Goal: Transaction & Acquisition: Purchase product/service

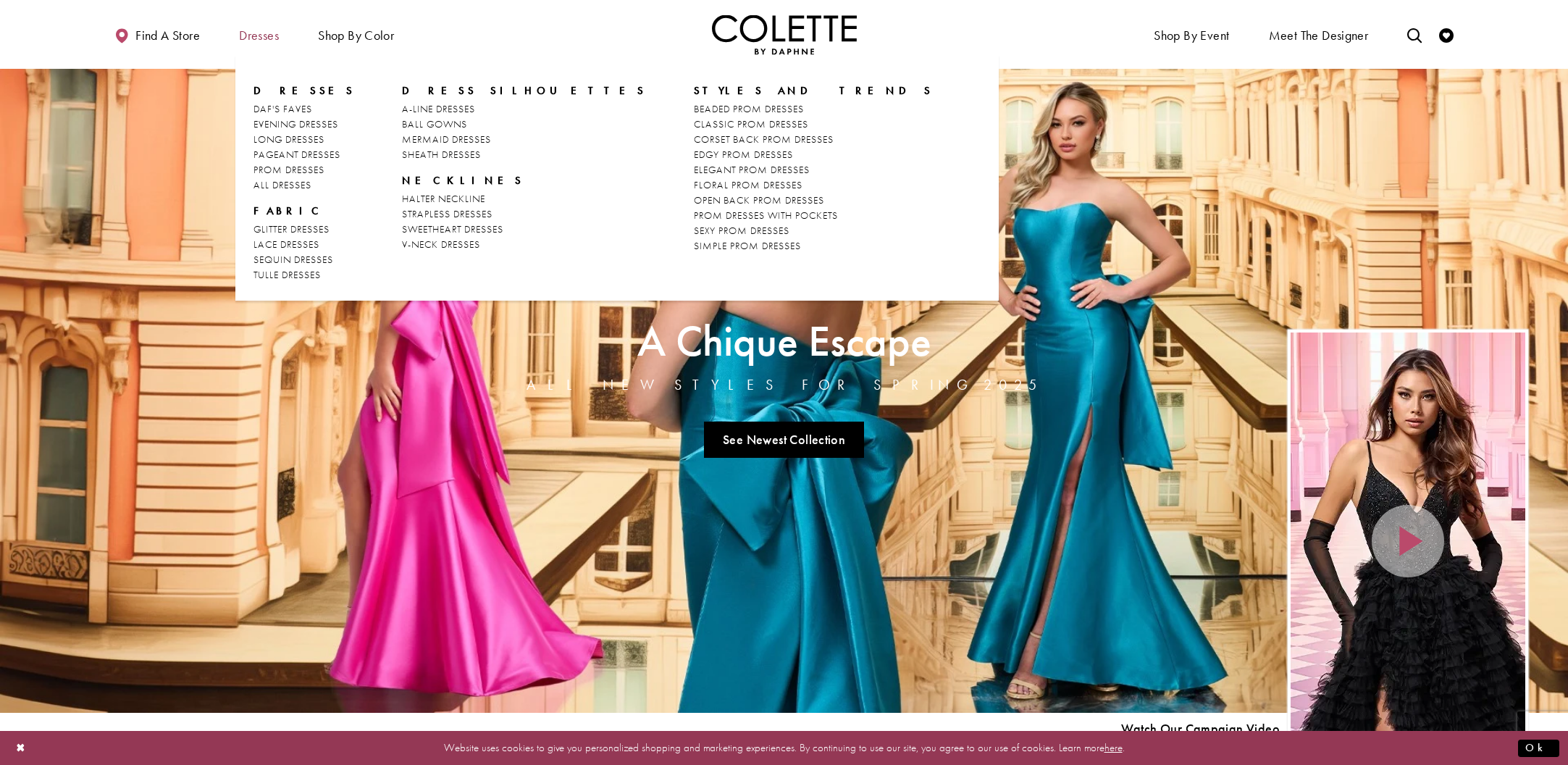
click at [263, 44] on span "Dresses" at bounding box center [258, 34] width 47 height 40
click at [251, 34] on span "Dresses" at bounding box center [259, 35] width 40 height 14
click at [261, 31] on span "Dresses" at bounding box center [259, 35] width 40 height 14
click at [433, 140] on span "MERMAID DRESSES" at bounding box center [446, 138] width 89 height 13
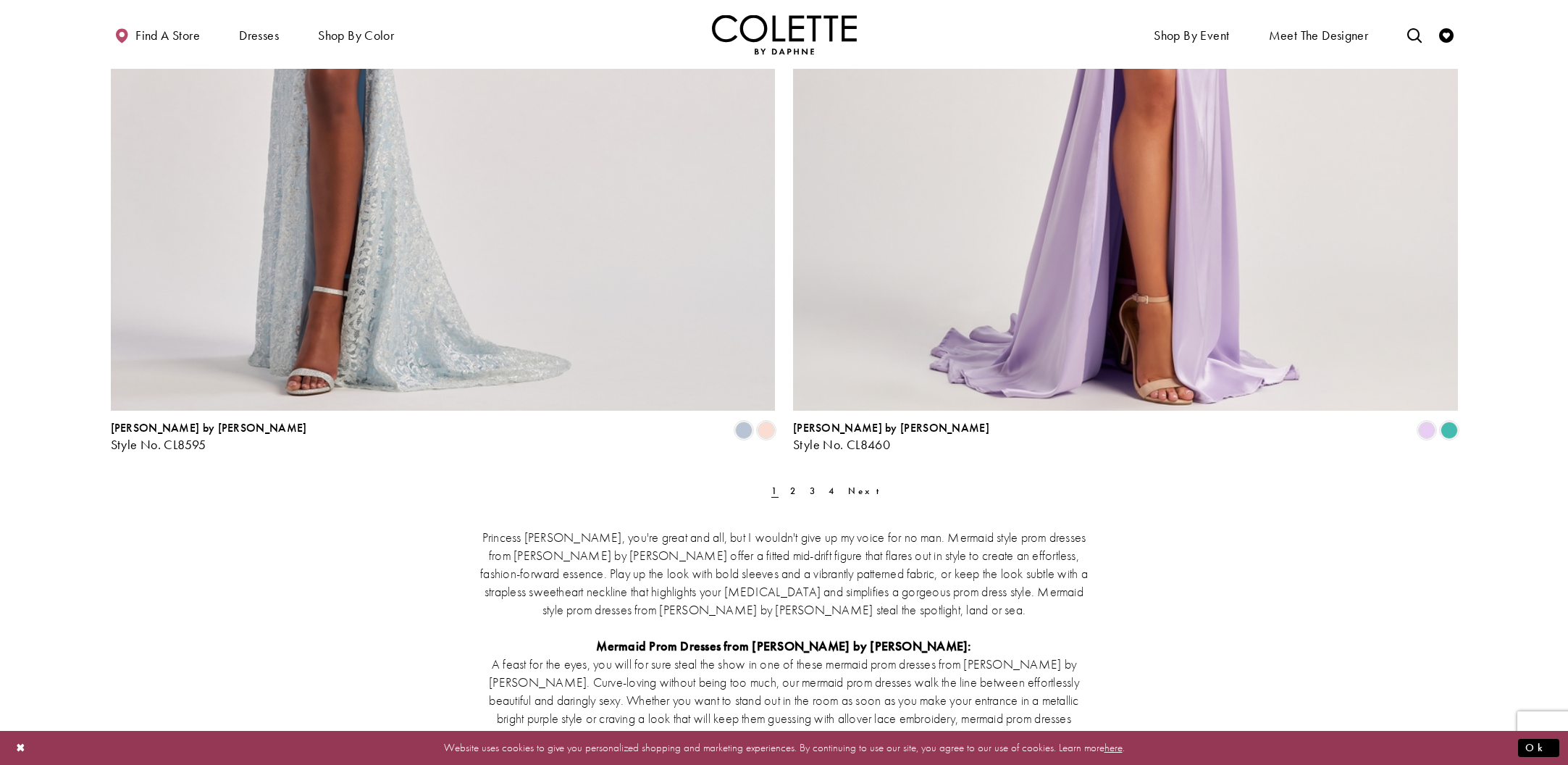
scroll to position [3614, 0]
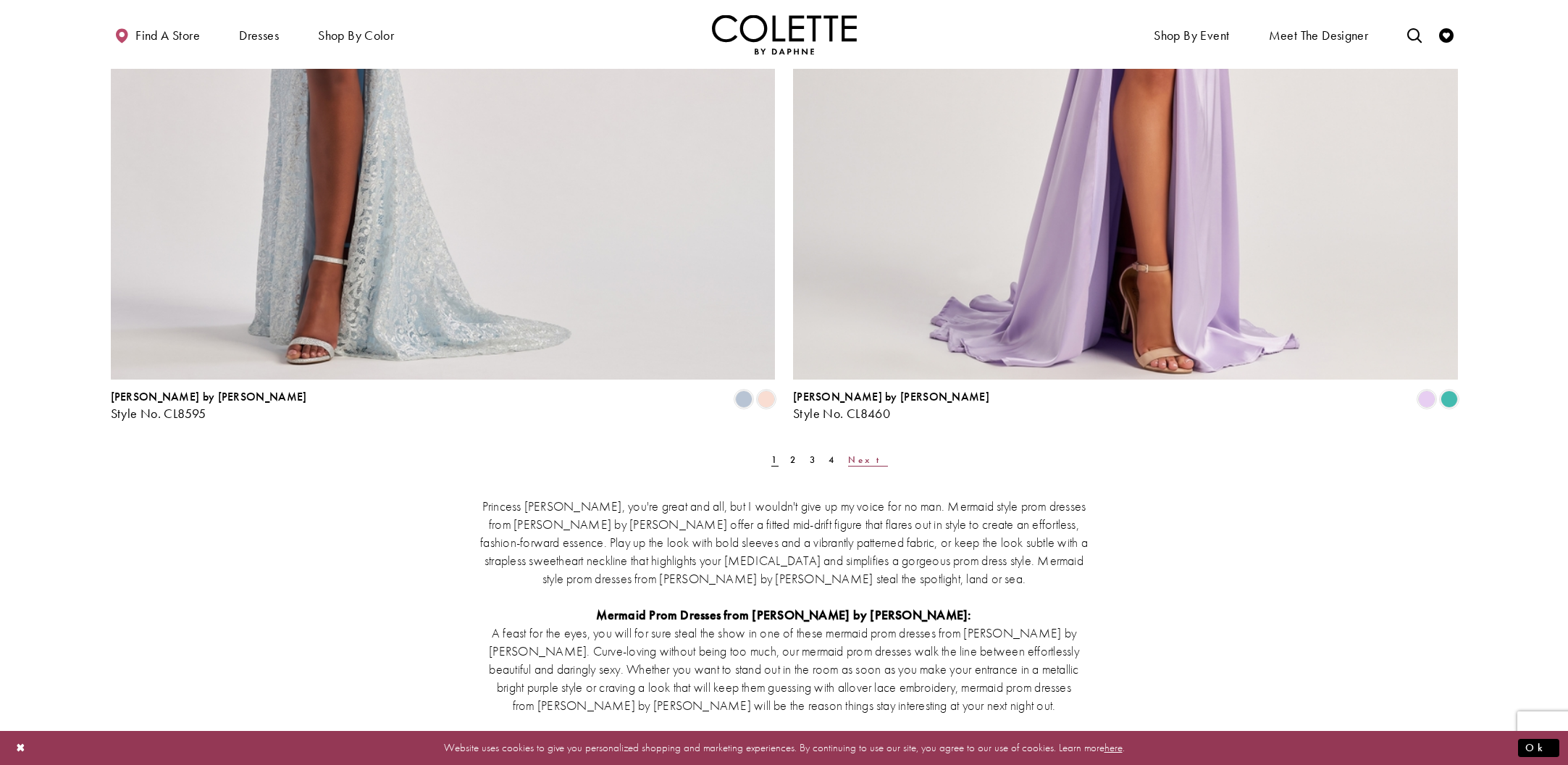
click at [848, 463] on span "Next" at bounding box center [867, 459] width 40 height 12
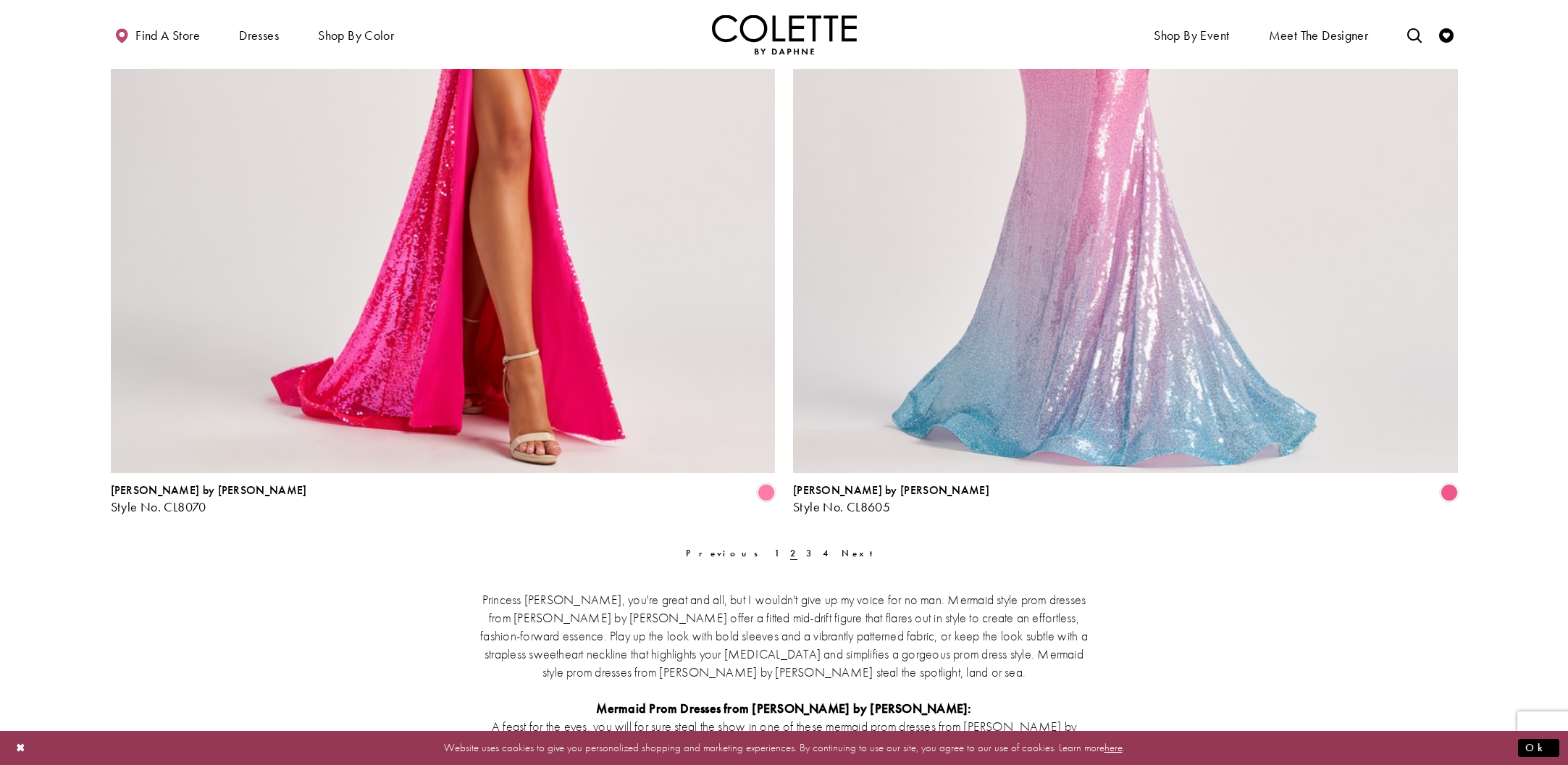
scroll to position [3540, 0]
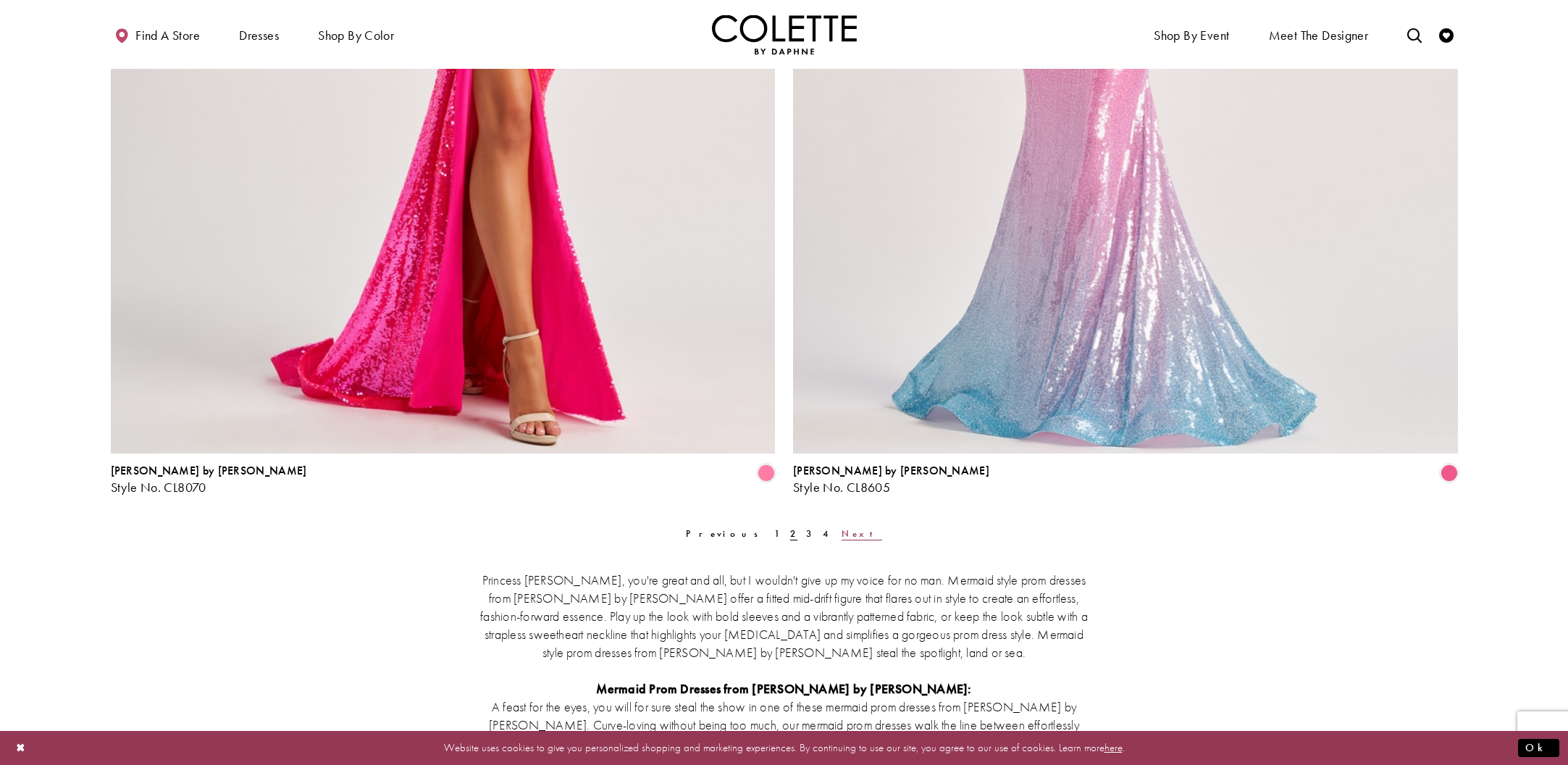
click at [842, 531] on span "Next" at bounding box center [861, 534] width 40 height 12
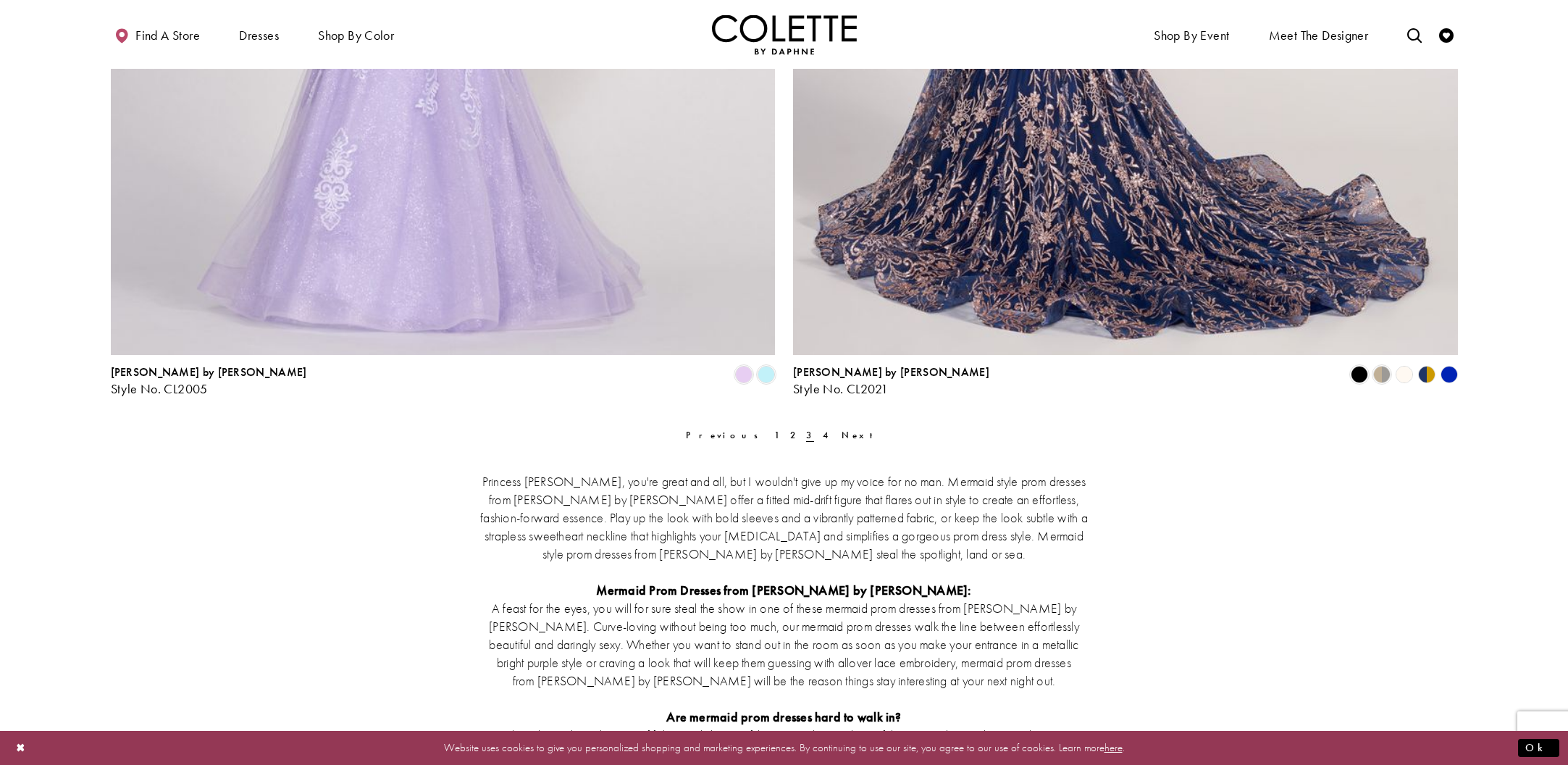
scroll to position [3645, 0]
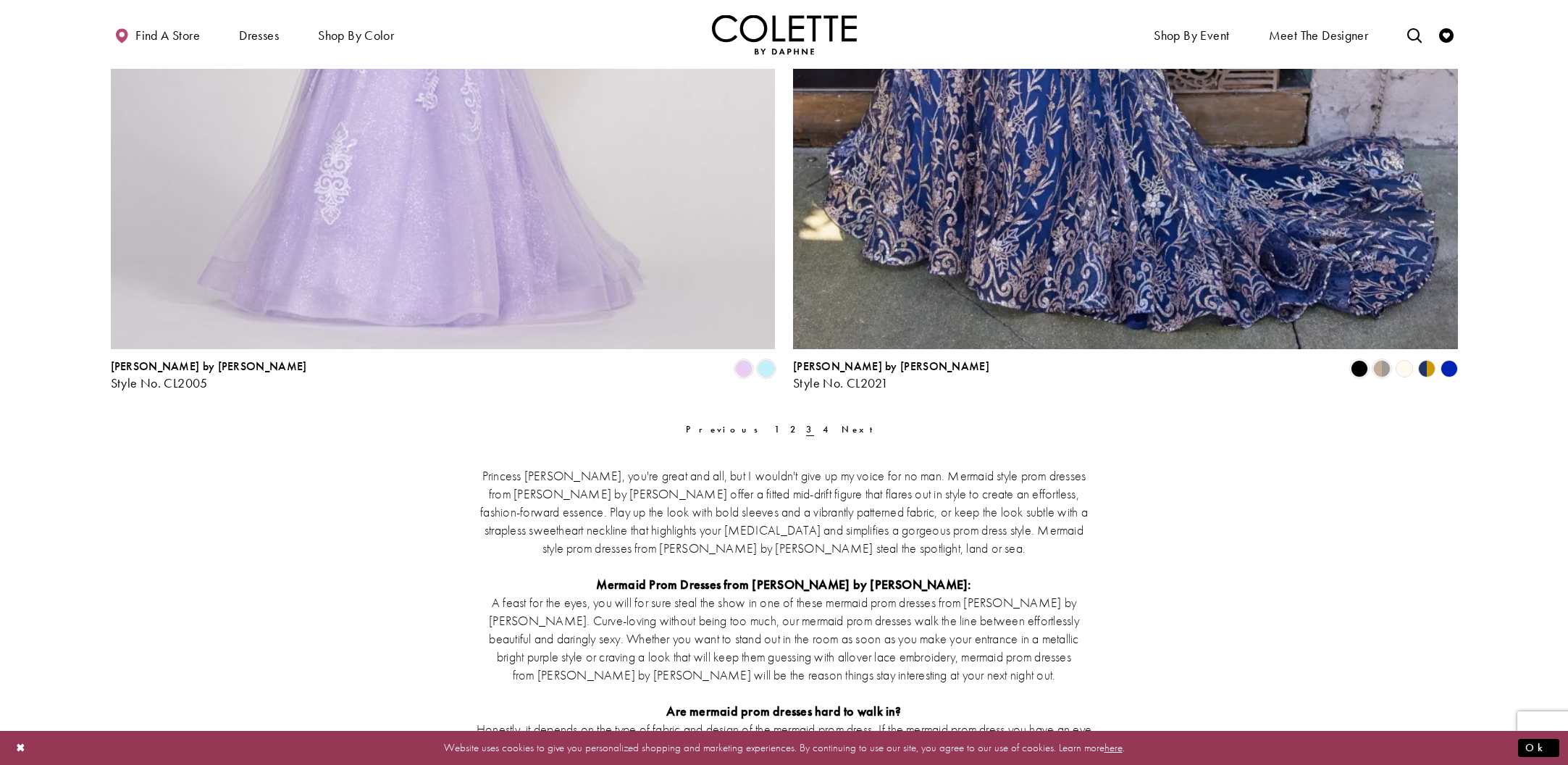
click at [841, 435] on div "Princess Ariel, you're great and all, but I wouldn't give up my voice for no ma…" at bounding box center [784, 745] width 1347 height 621
click at [842, 429] on span "Next" at bounding box center [861, 429] width 40 height 12
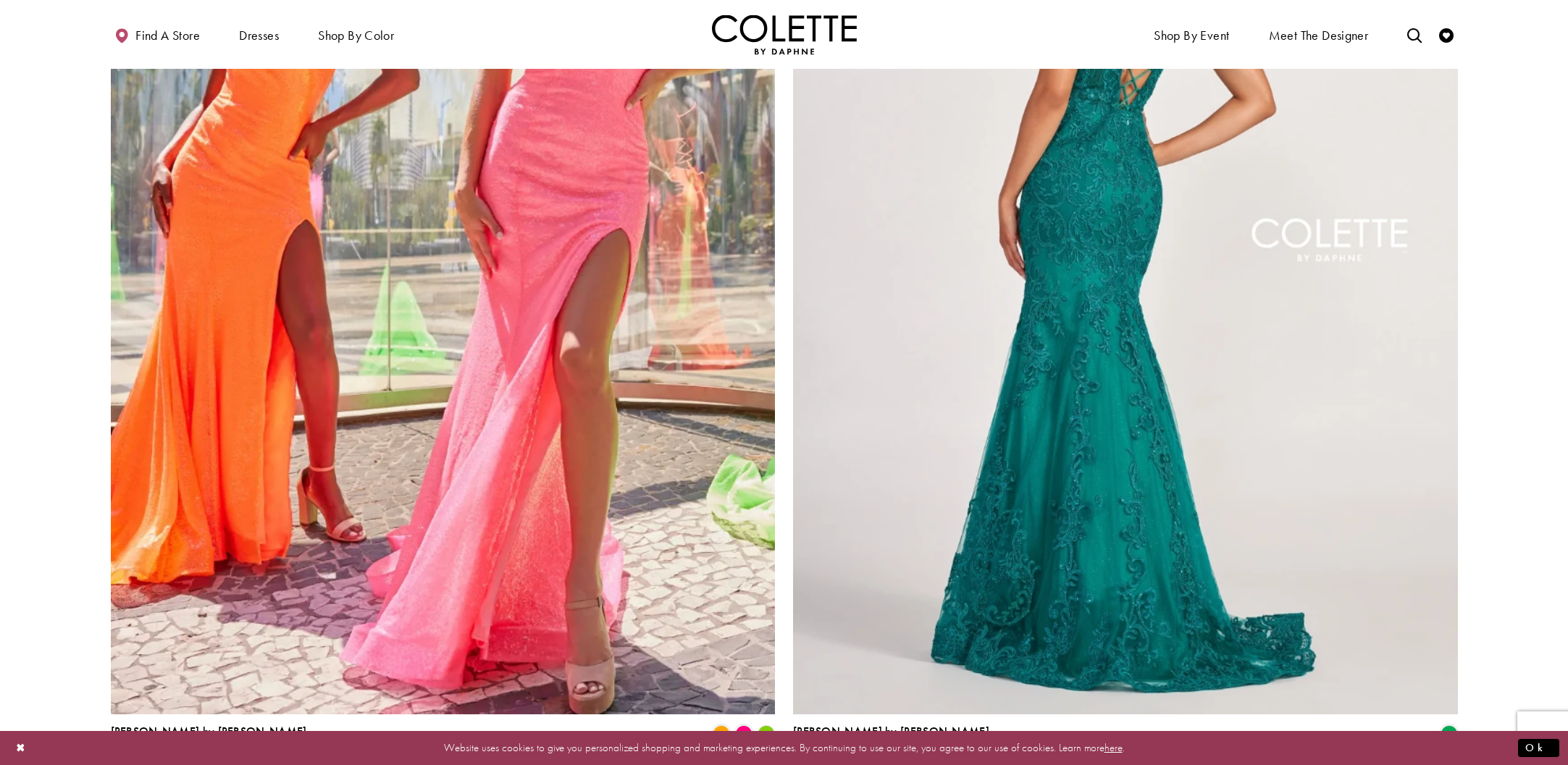
scroll to position [1590, 0]
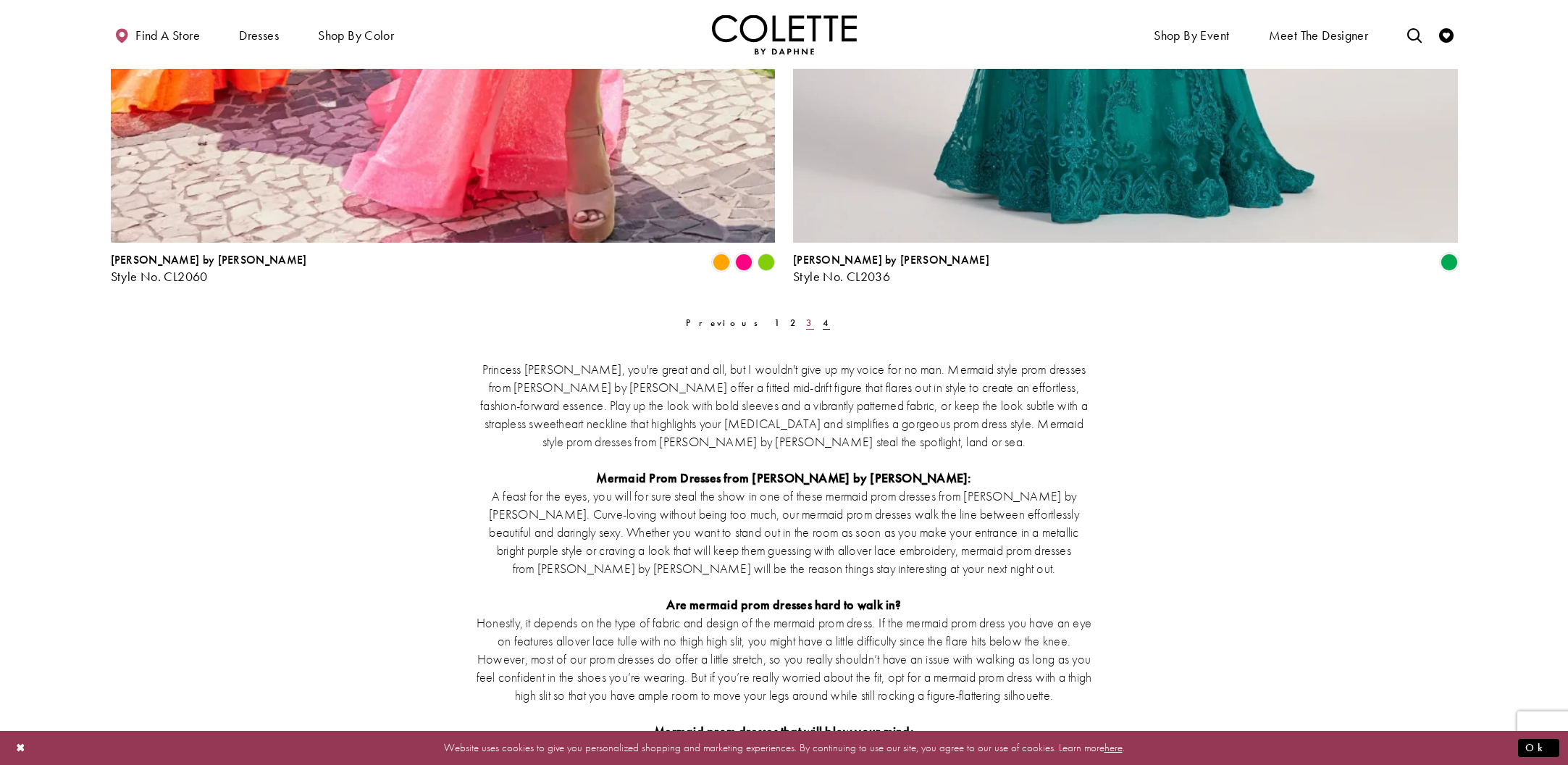
click at [802, 324] on link "3" at bounding box center [810, 323] width 16 height 21
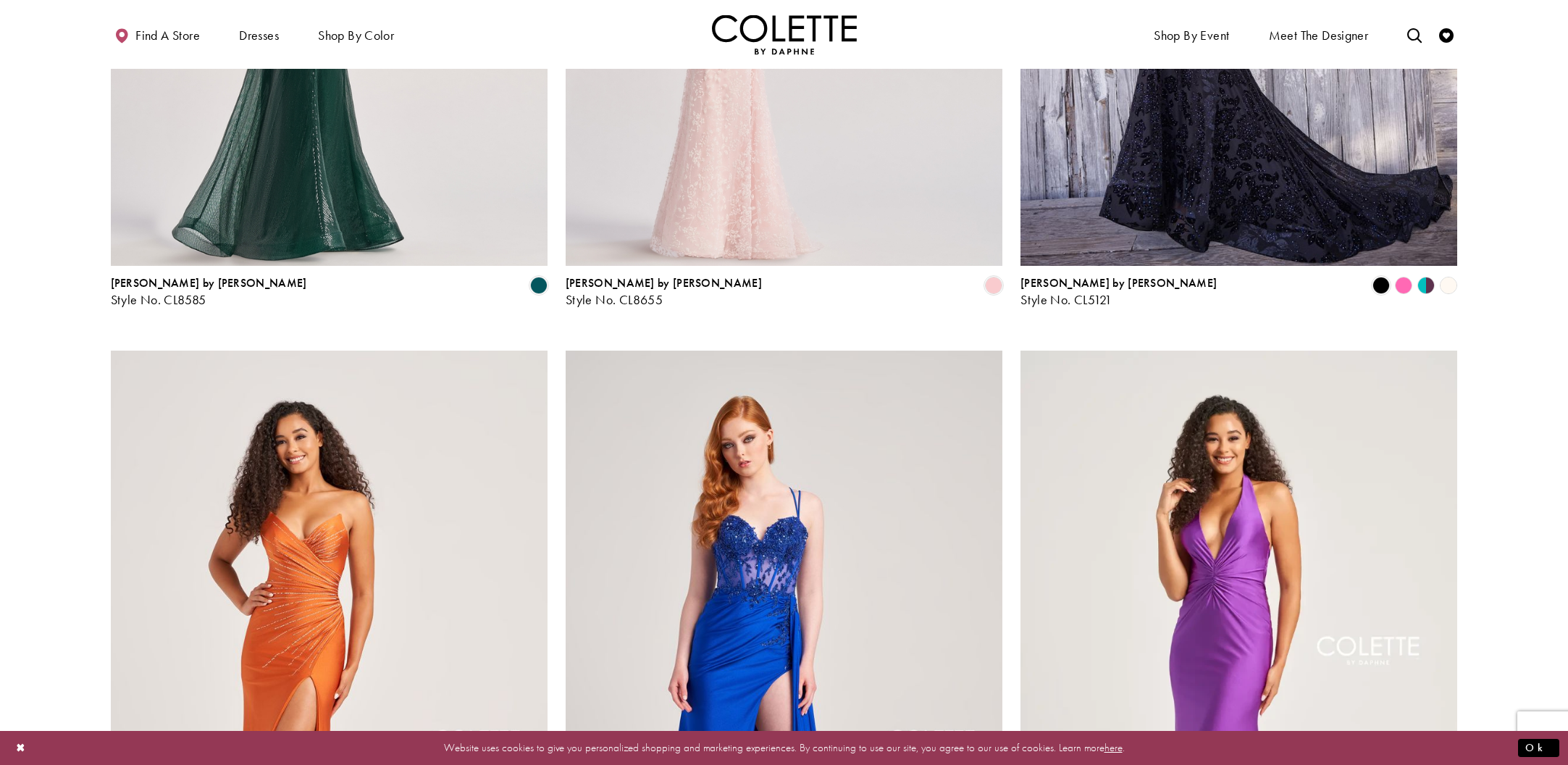
scroll to position [1259, 0]
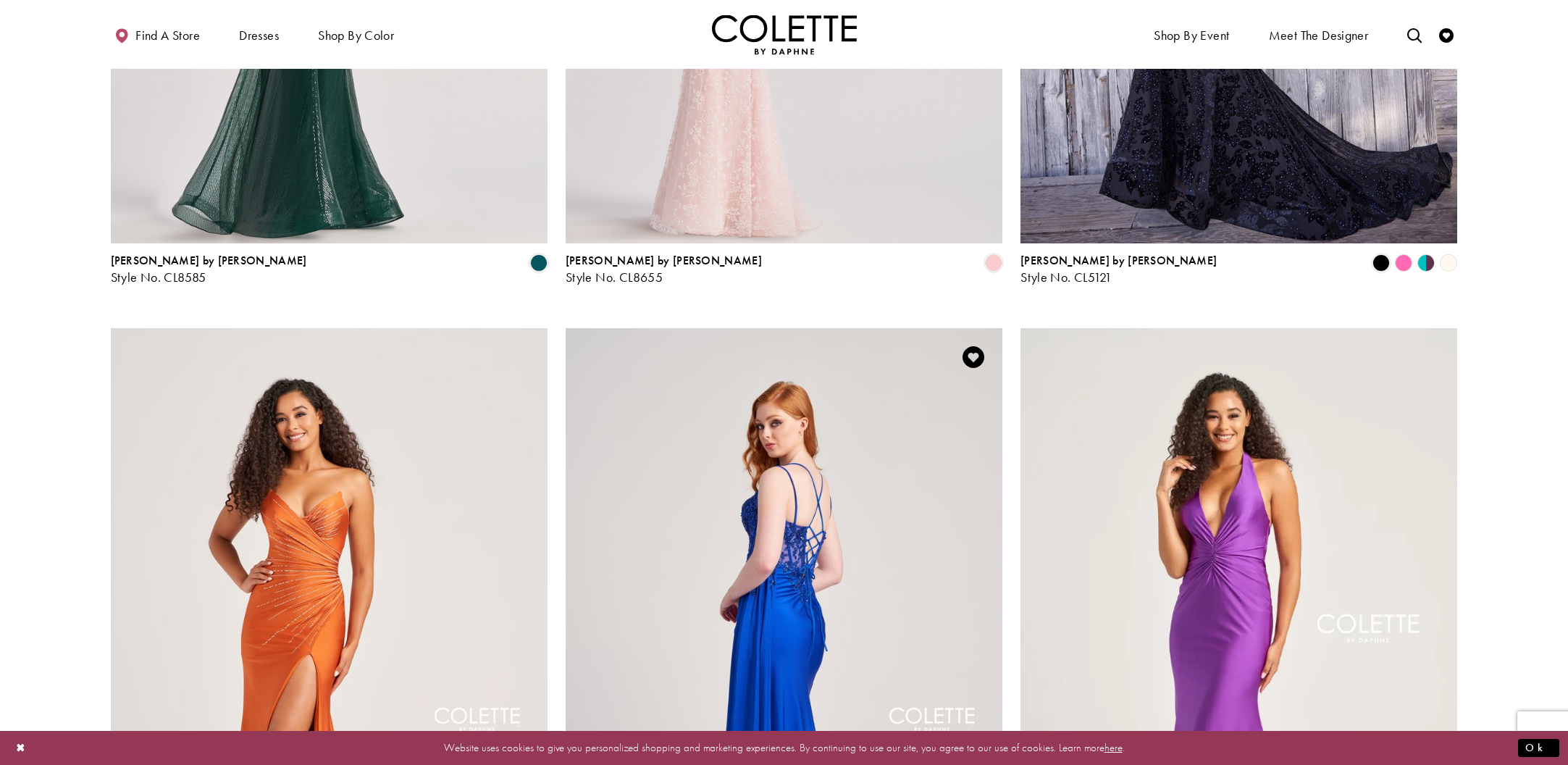
click at [777, 496] on img "Visit Colette by Daphne Style No. CL5138 Page" at bounding box center [784, 645] width 437 height 636
